Goal: Go to known website: Access a specific website the user already knows

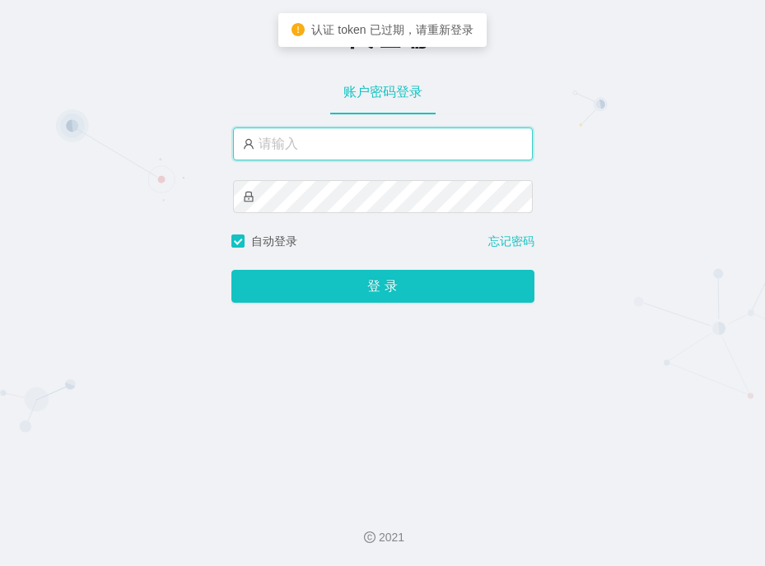
click at [327, 155] on input "text" at bounding box center [383, 144] width 300 height 33
type input "a"
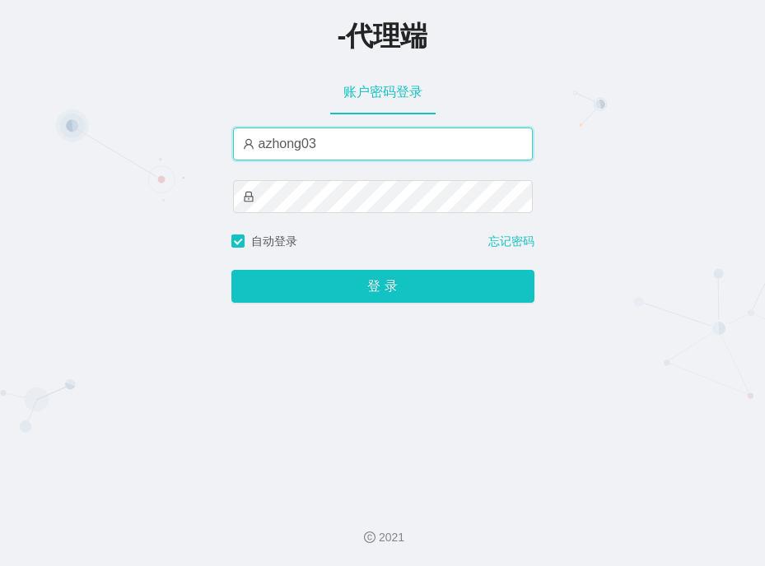
type input "azhong03"
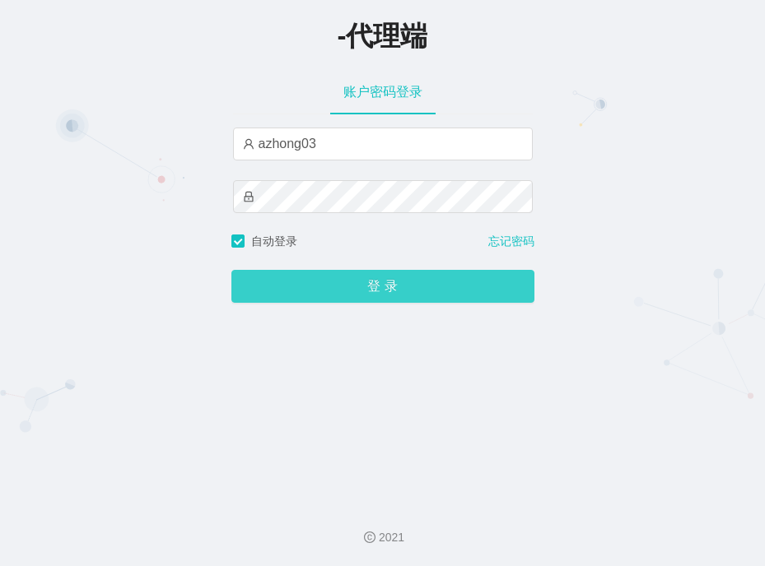
click at [334, 292] on button "登 录" at bounding box center [382, 286] width 303 height 33
